Goal: Information Seeking & Learning: Learn about a topic

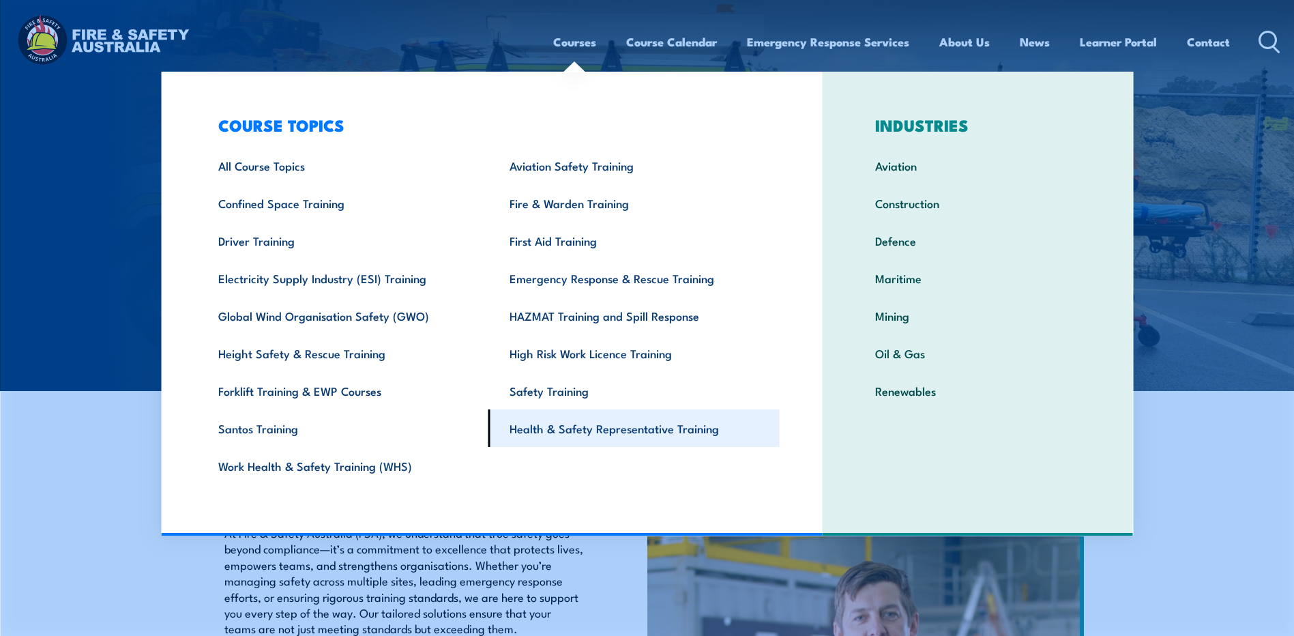
click at [576, 429] on link "Health & Safety Representative Training" at bounding box center [633, 428] width 291 height 38
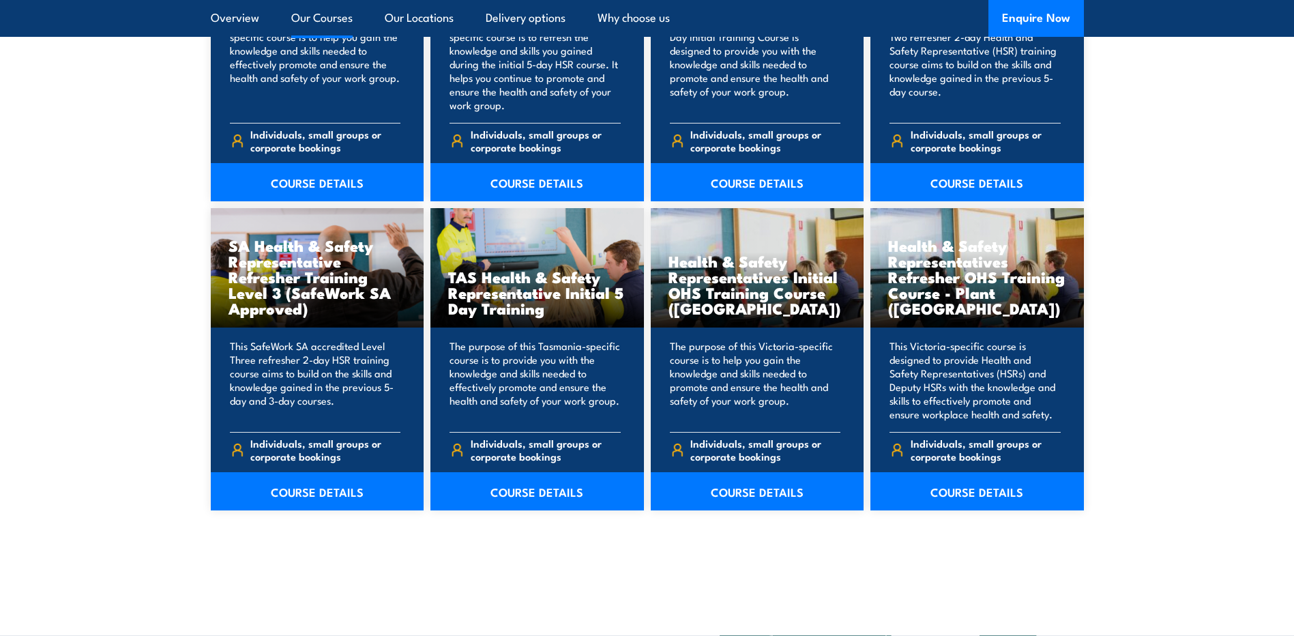
scroll to position [1955, 0]
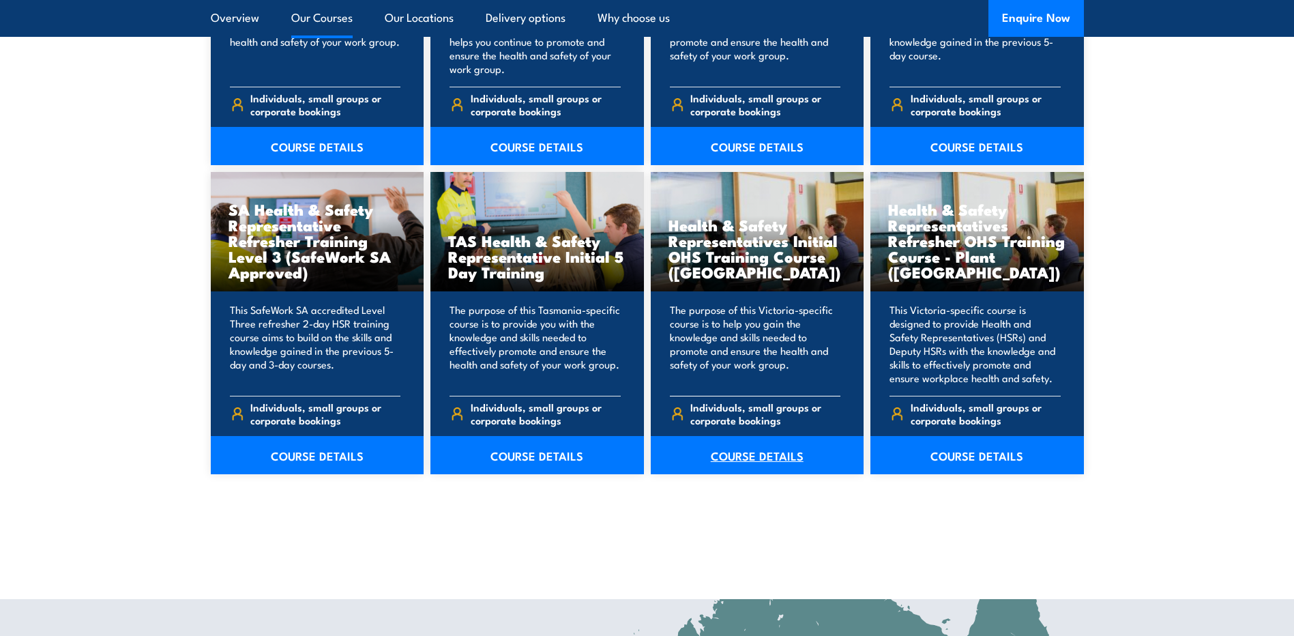
click at [753, 453] on link "COURSE DETAILS" at bounding box center [757, 455] width 213 height 38
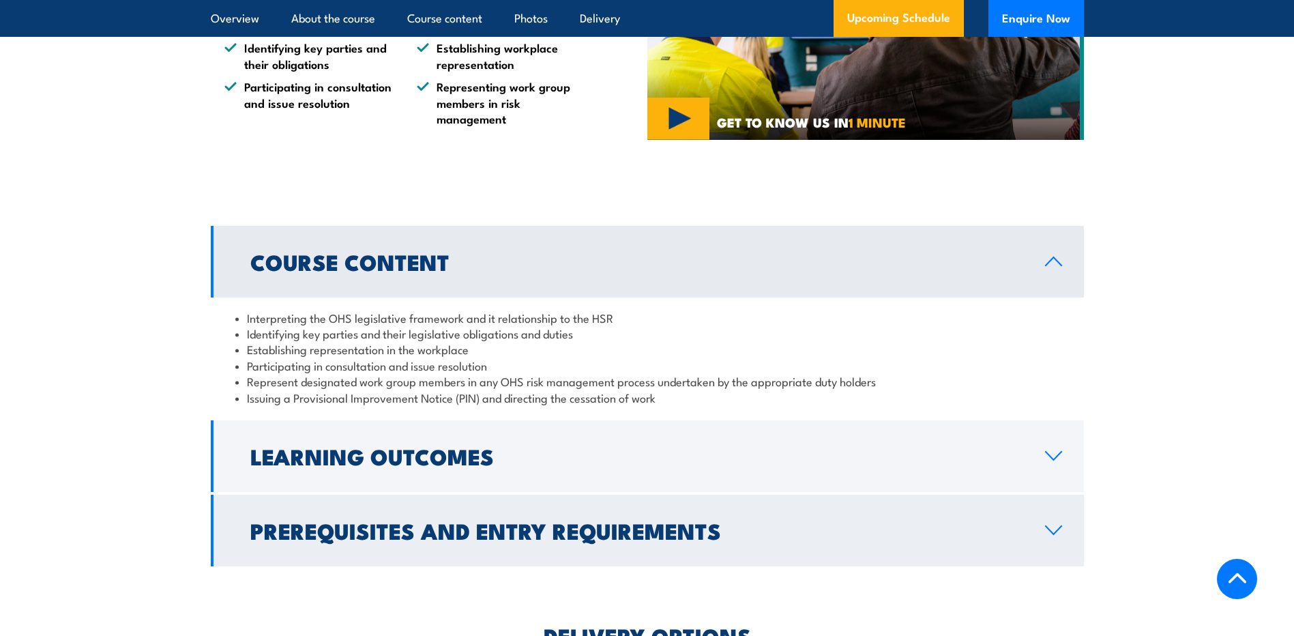
scroll to position [1250, 0]
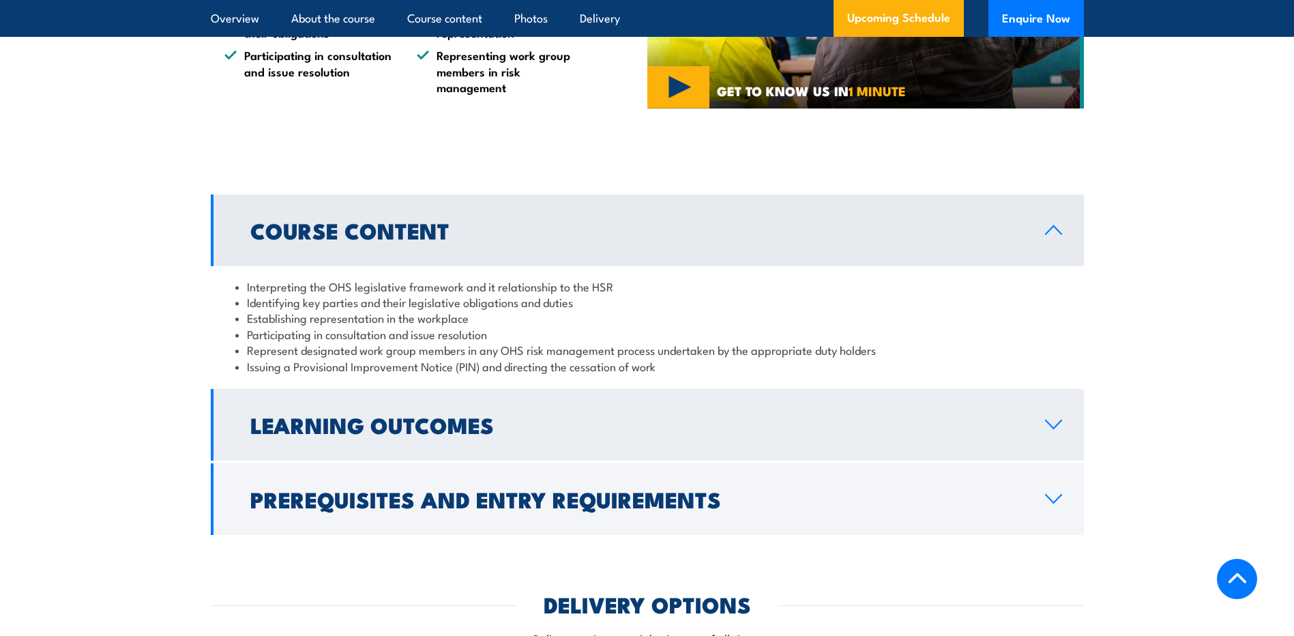
click at [440, 421] on h2 "Learning Outcomes" at bounding box center [636, 424] width 773 height 19
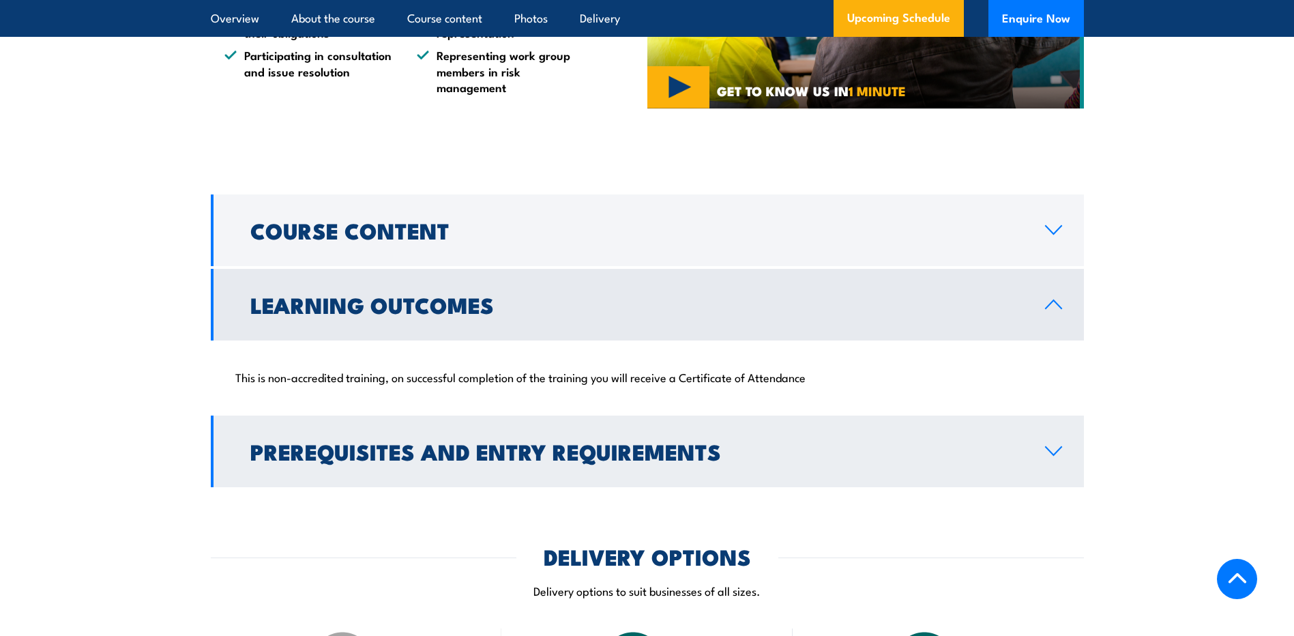
click at [422, 470] on link "Prerequisites and Entry Requirements" at bounding box center [647, 451] width 873 height 72
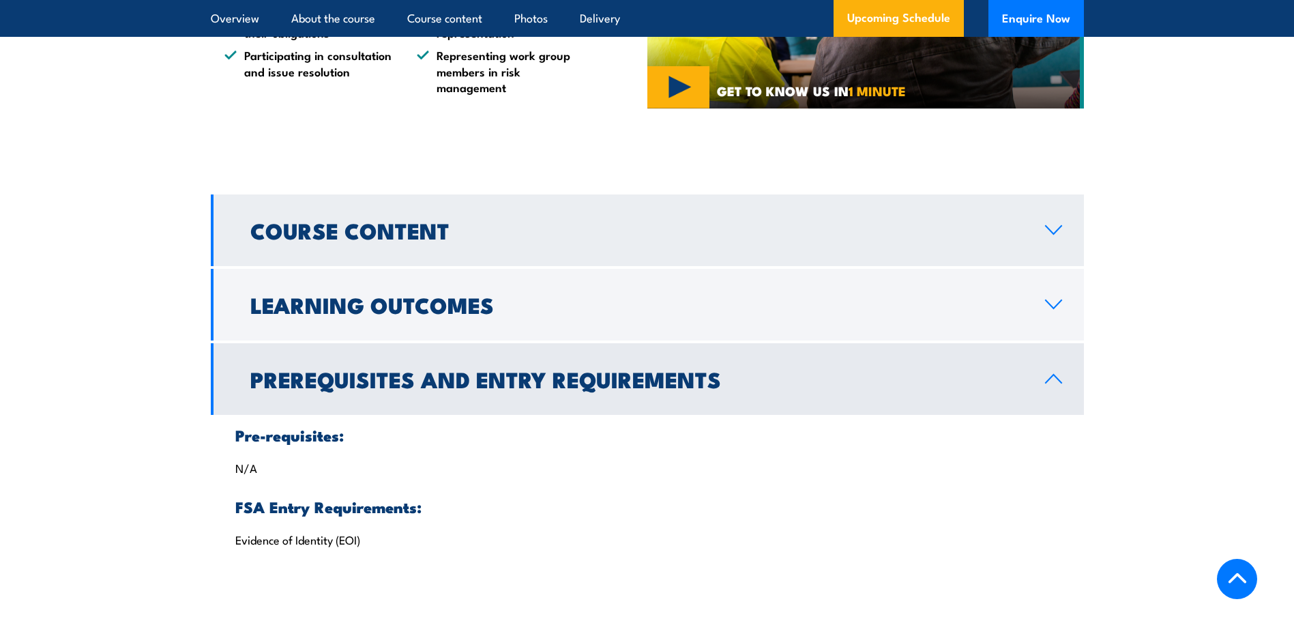
click at [396, 222] on h2 "Course Content" at bounding box center [636, 229] width 773 height 19
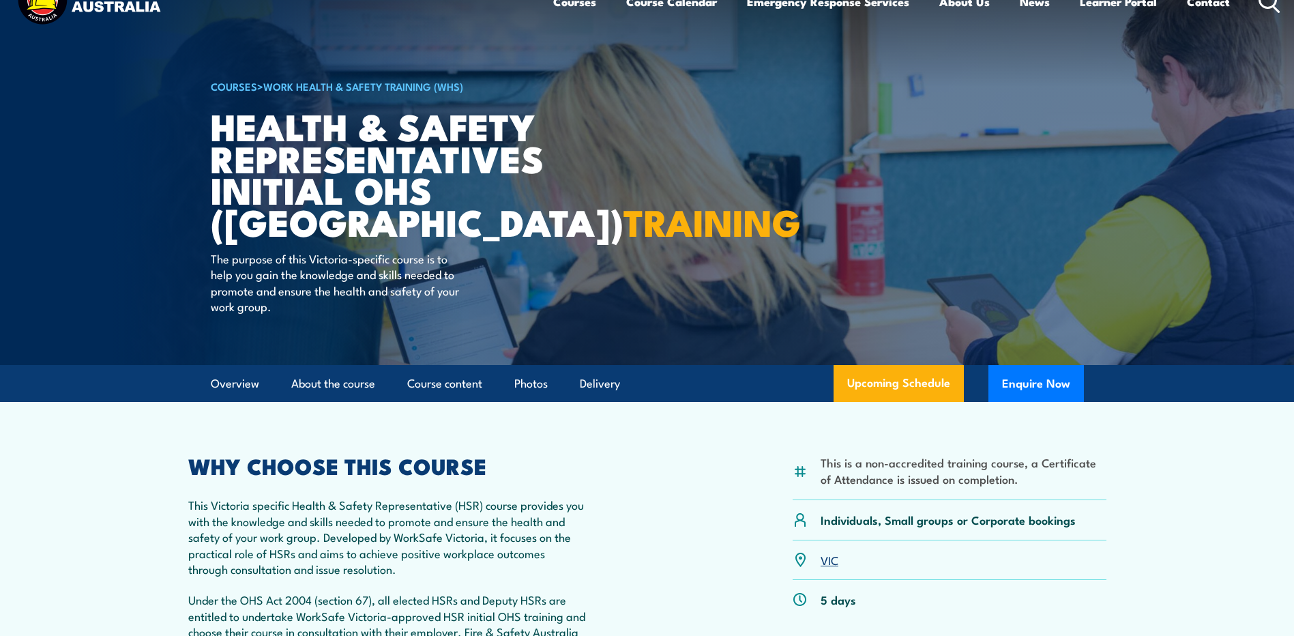
scroll to position [46, 0]
